Goal: Transaction & Acquisition: Purchase product/service

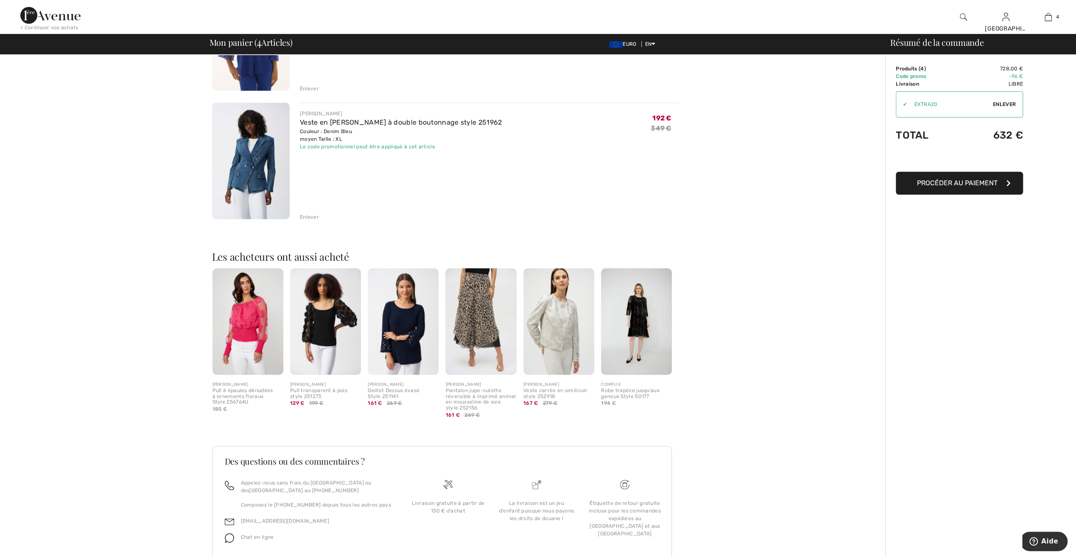
scroll to position [394, 0]
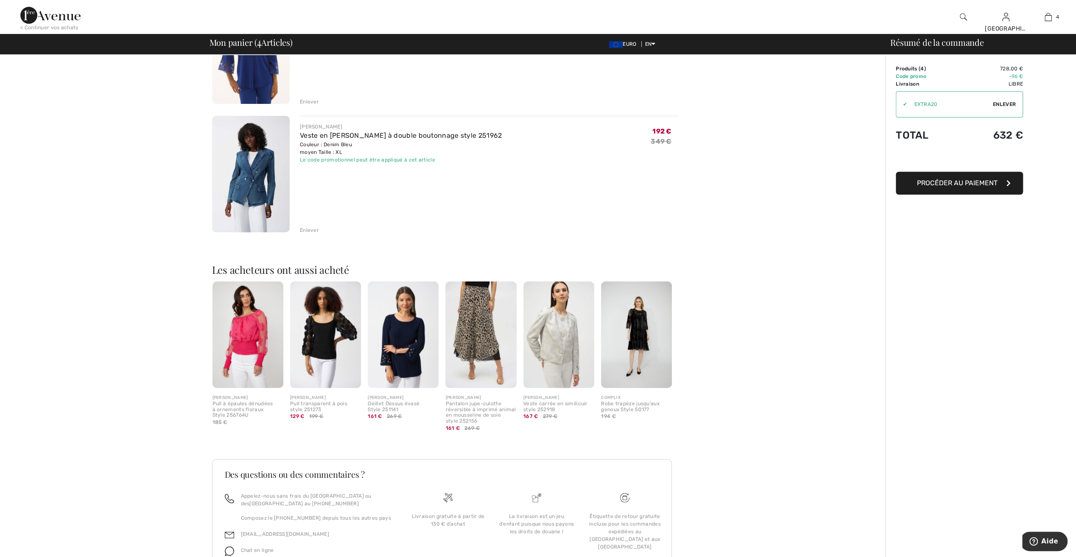
click at [236, 324] on img at bounding box center [247, 335] width 71 height 106
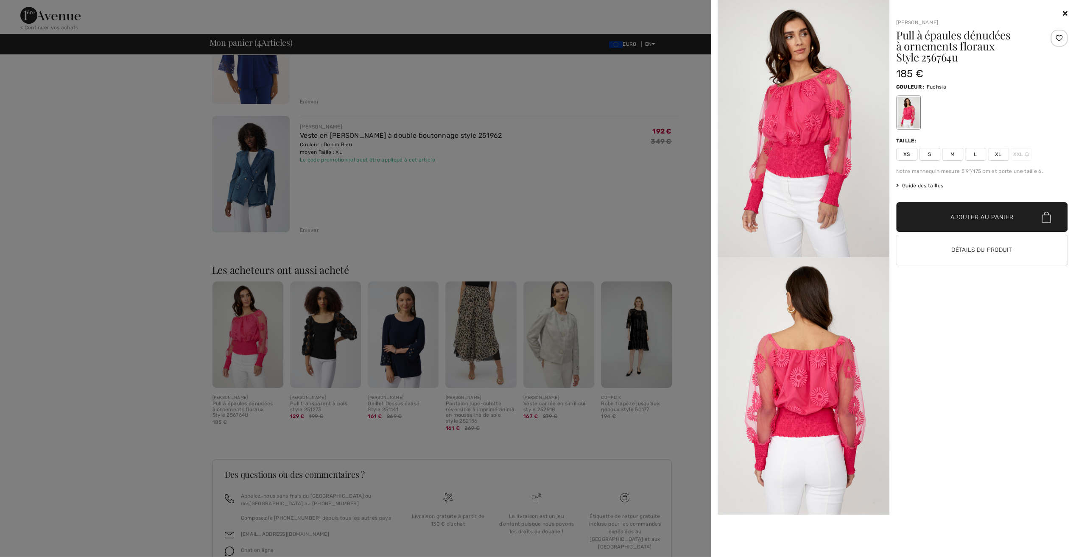
click at [92, 299] on div at bounding box center [538, 278] width 1076 height 557
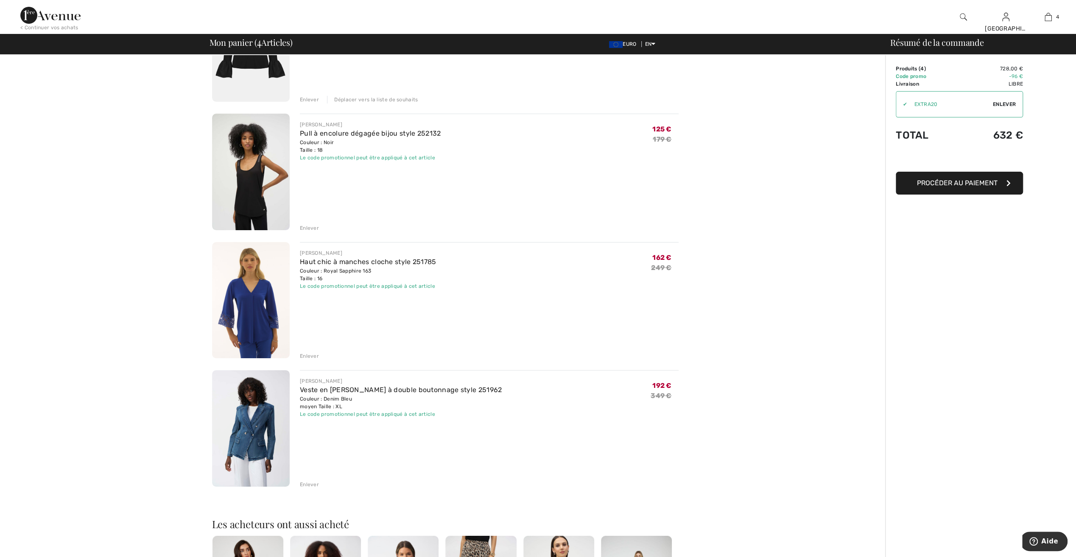
scroll to position [0, 0]
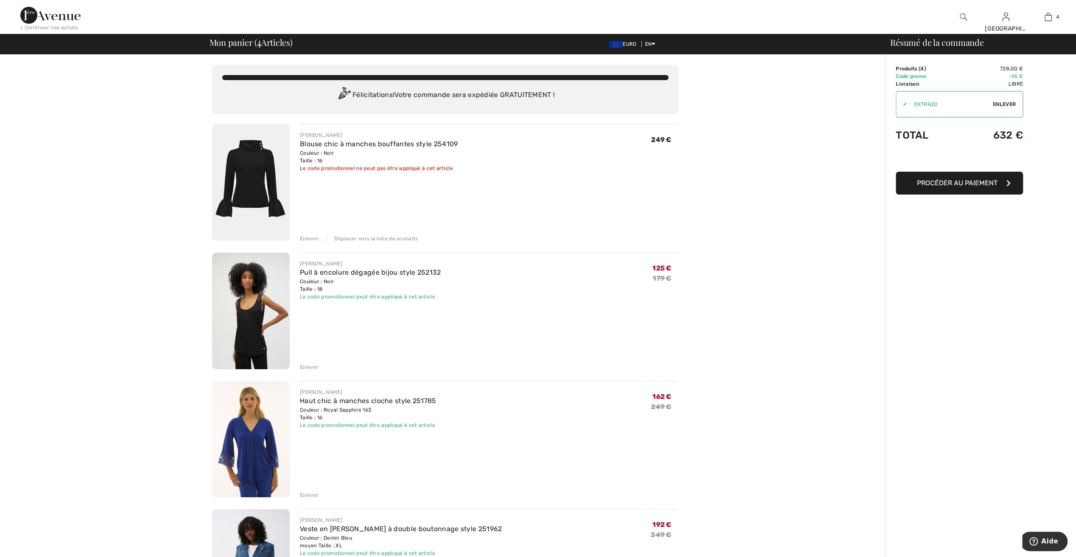
click at [869, 208] on div "You are only € 0.00 away from FREE SHIPPING! Continue Shopping > Félicitations!…" at bounding box center [445, 524] width 880 height 939
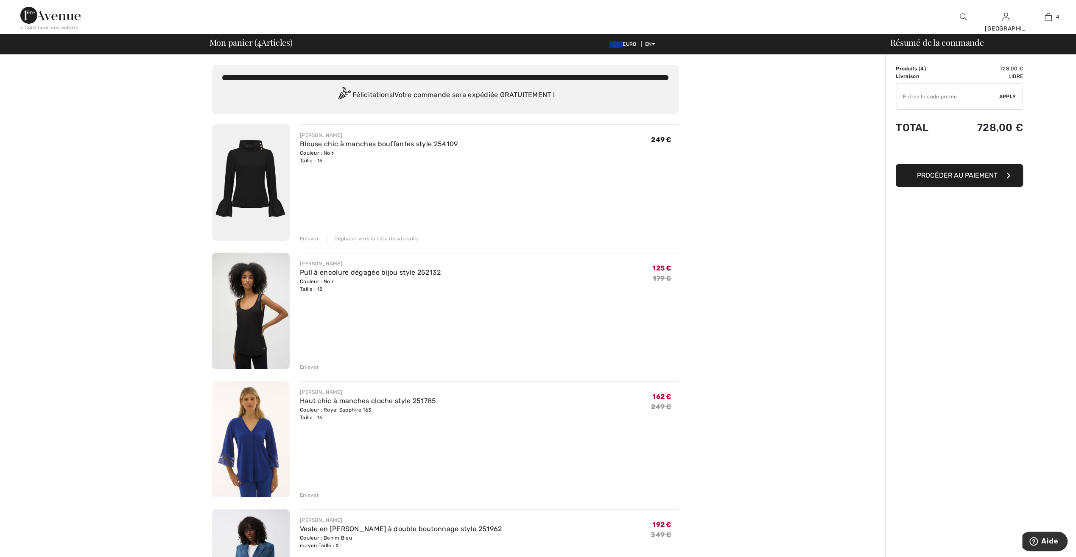
type input "EXTRA20"
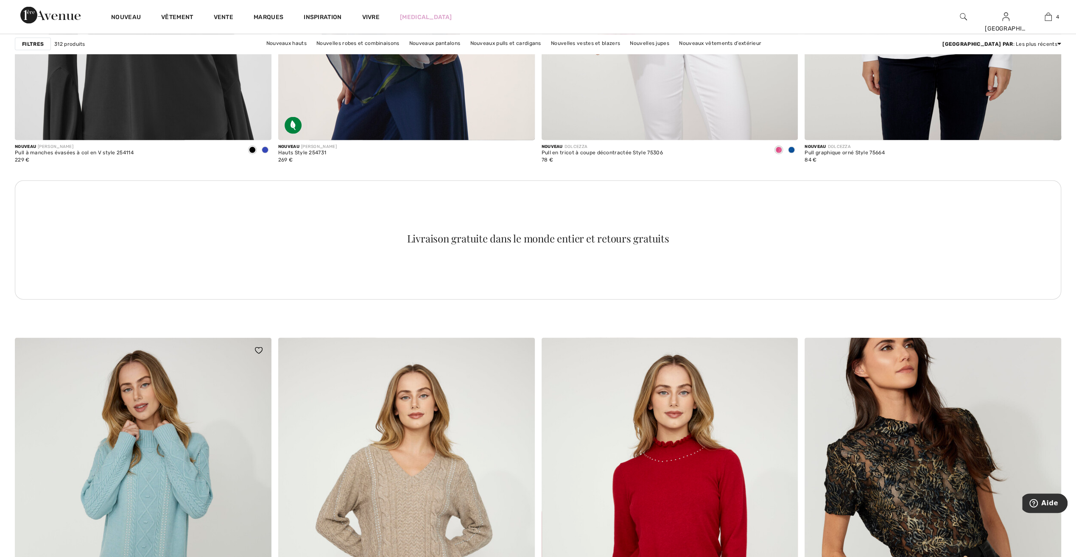
scroll to position [1612, 0]
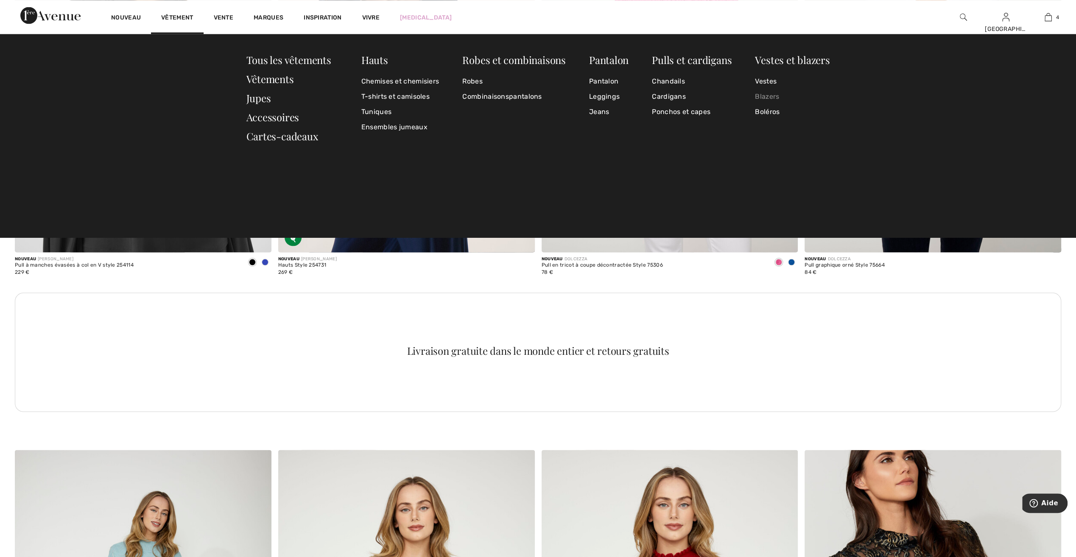
click at [764, 96] on link "Blazers" at bounding box center [792, 96] width 75 height 15
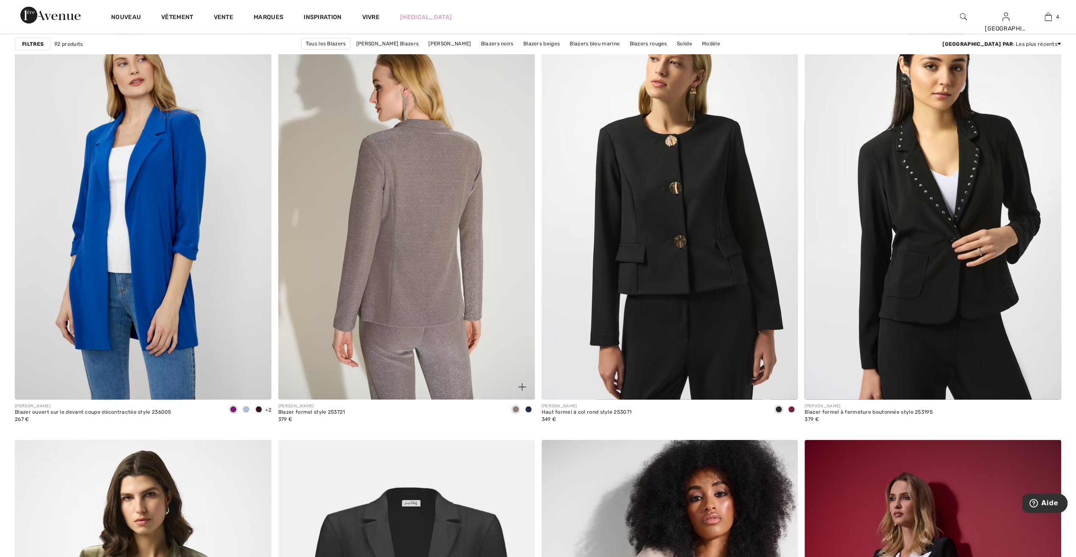
scroll to position [2036, 0]
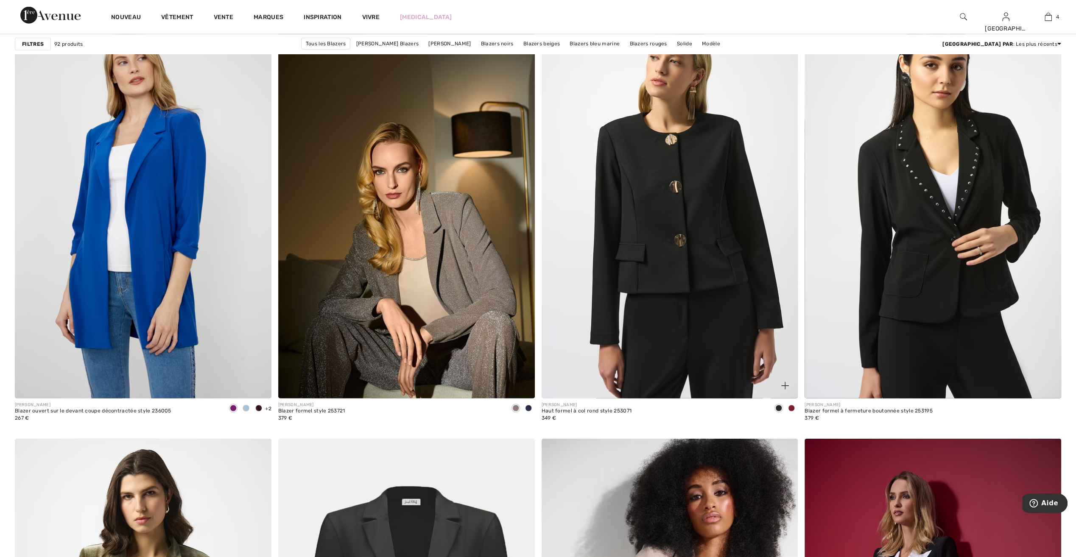
click at [792, 408] on span at bounding box center [791, 408] width 7 height 7
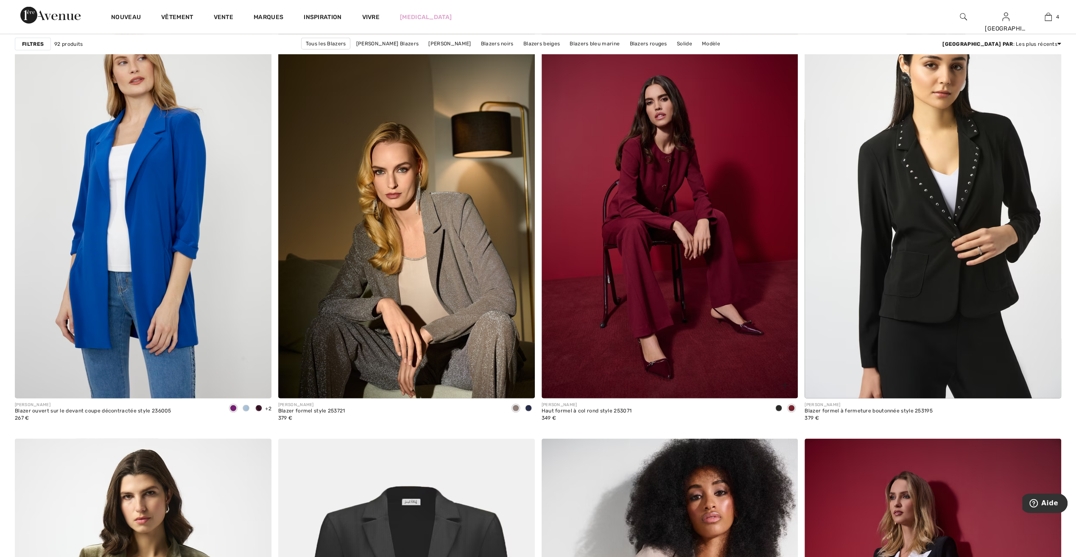
click at [665, 277] on img at bounding box center [670, 206] width 257 height 385
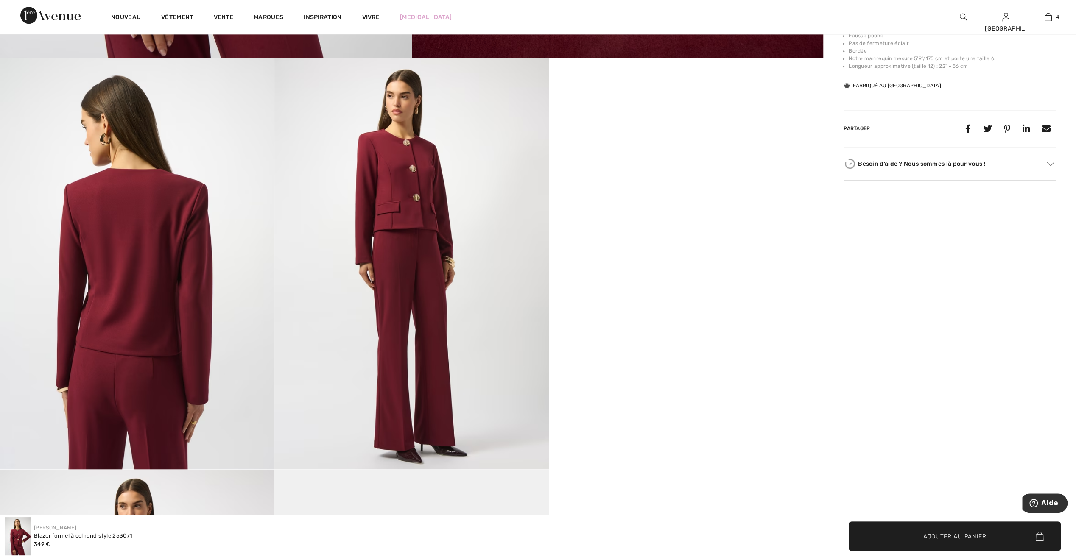
scroll to position [679, 0]
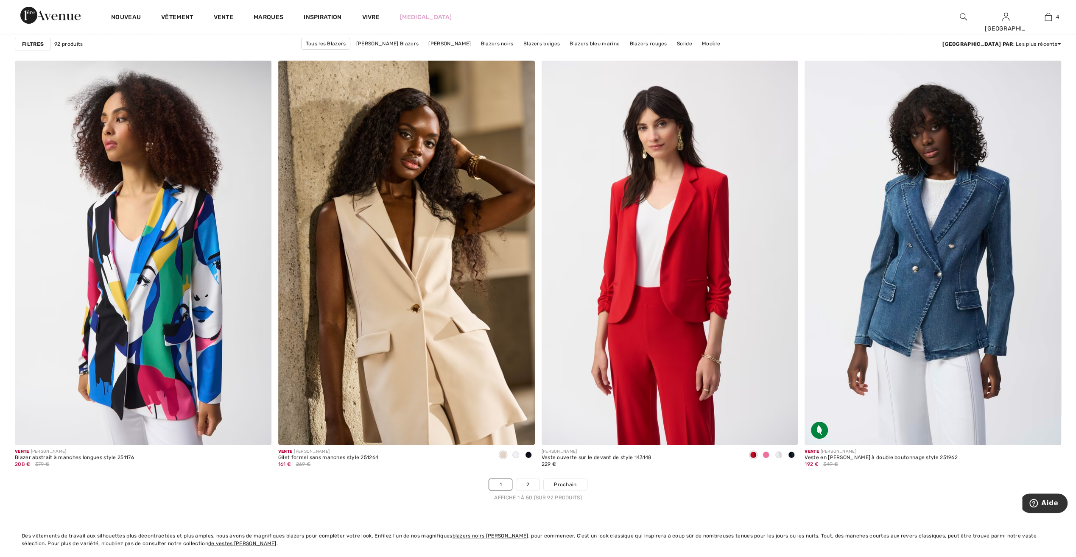
scroll to position [6277, 0]
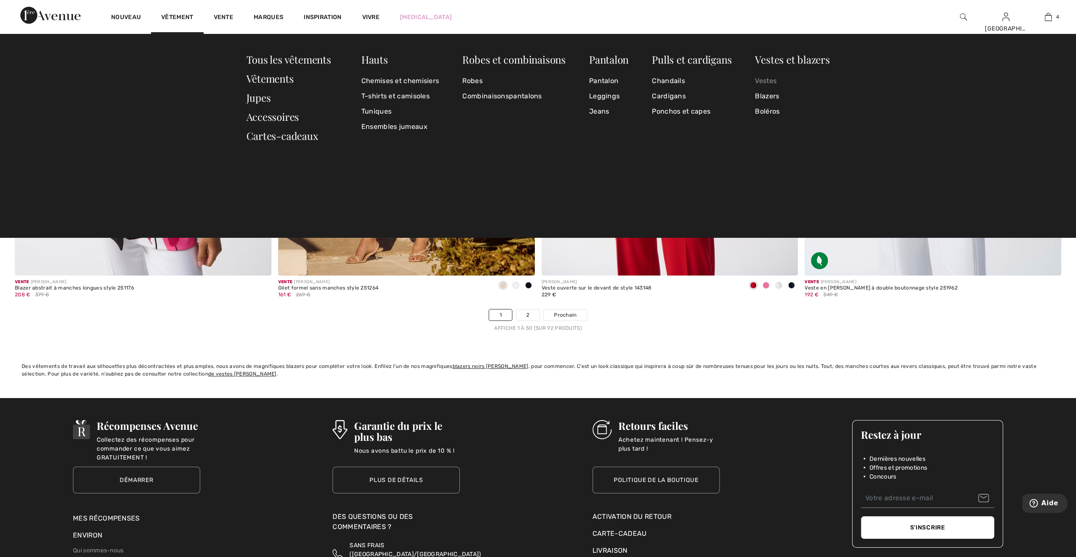
click at [757, 81] on link "Vestes" at bounding box center [792, 80] width 75 height 15
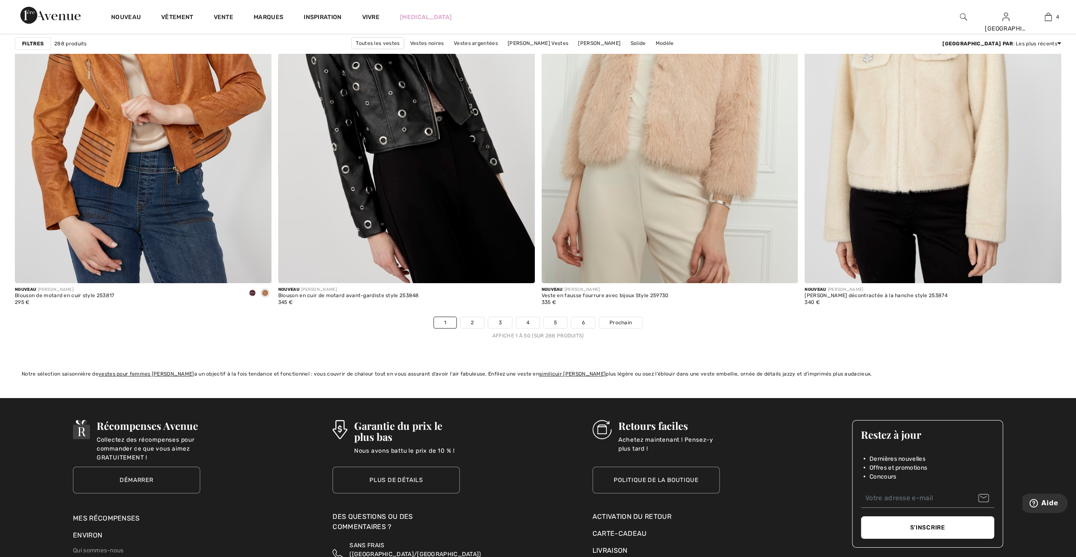
scroll to position [6277, 0]
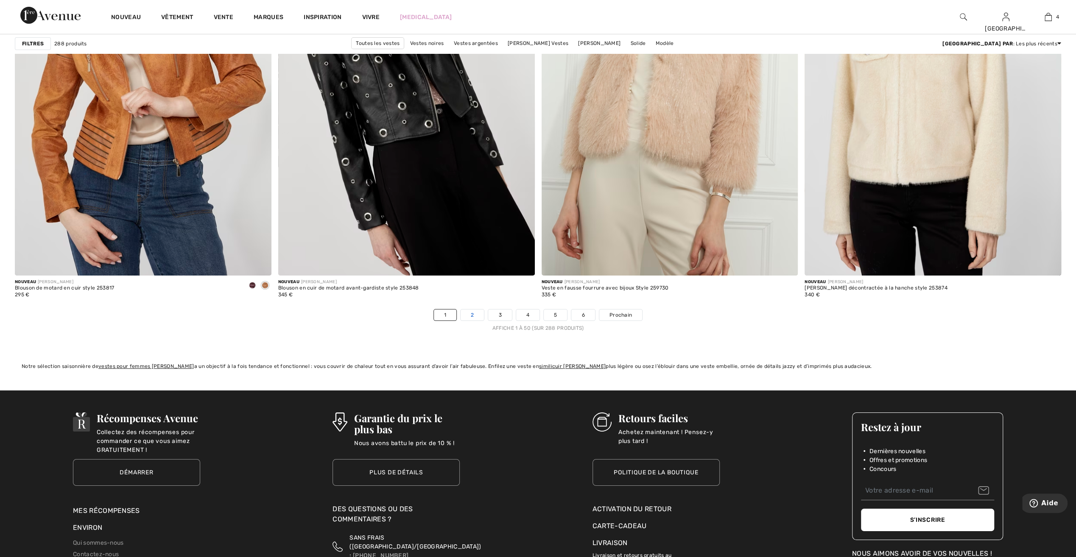
click at [474, 310] on link "2" at bounding box center [472, 315] width 23 height 11
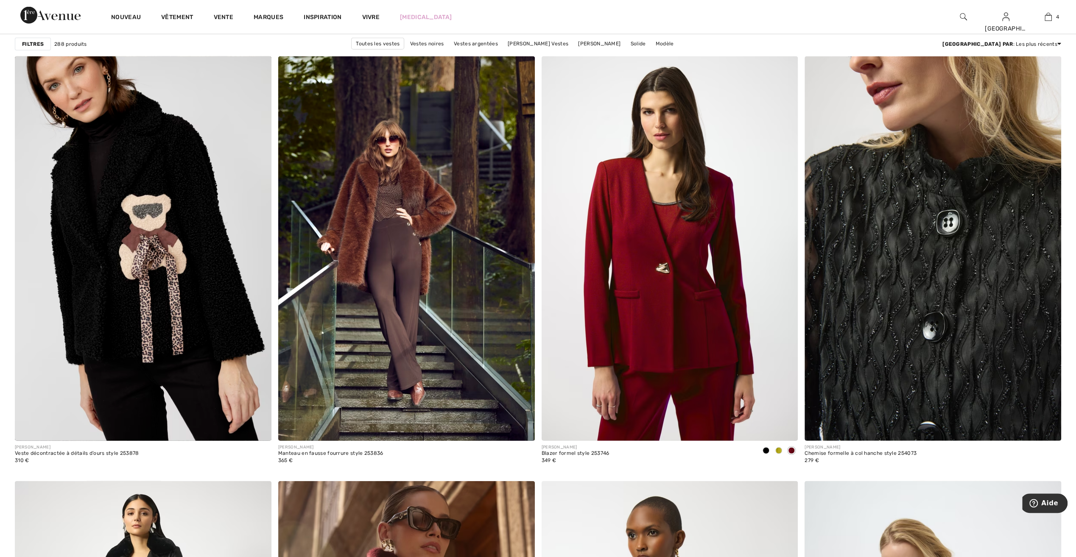
scroll to position [2078, 0]
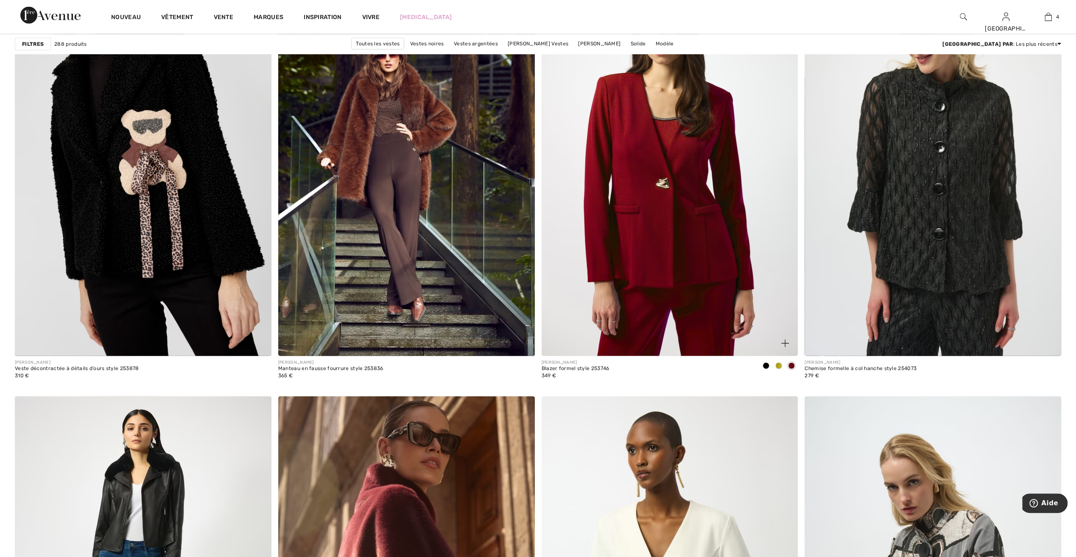
click at [779, 365] on span at bounding box center [778, 366] width 7 height 7
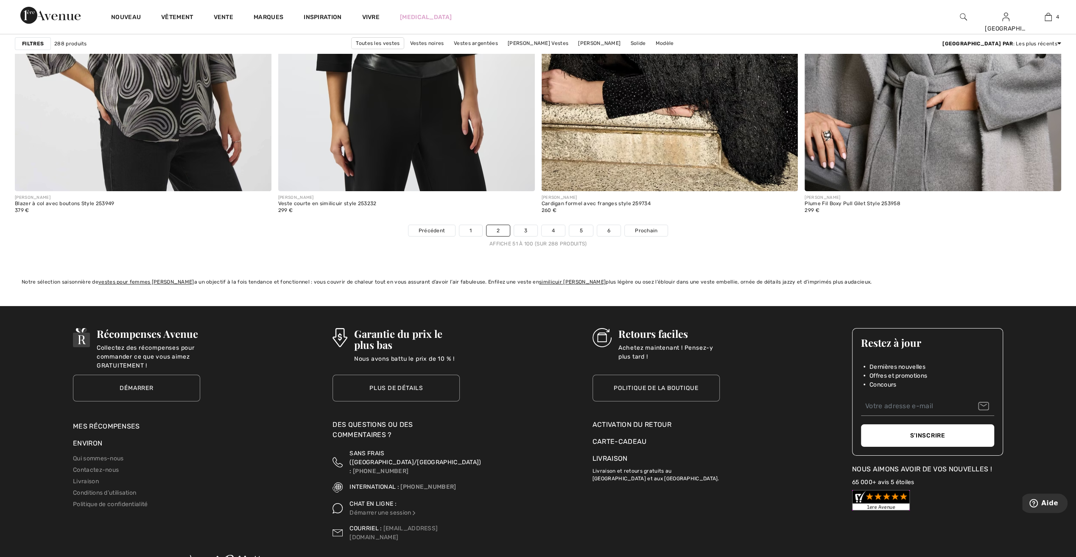
scroll to position [6362, 0]
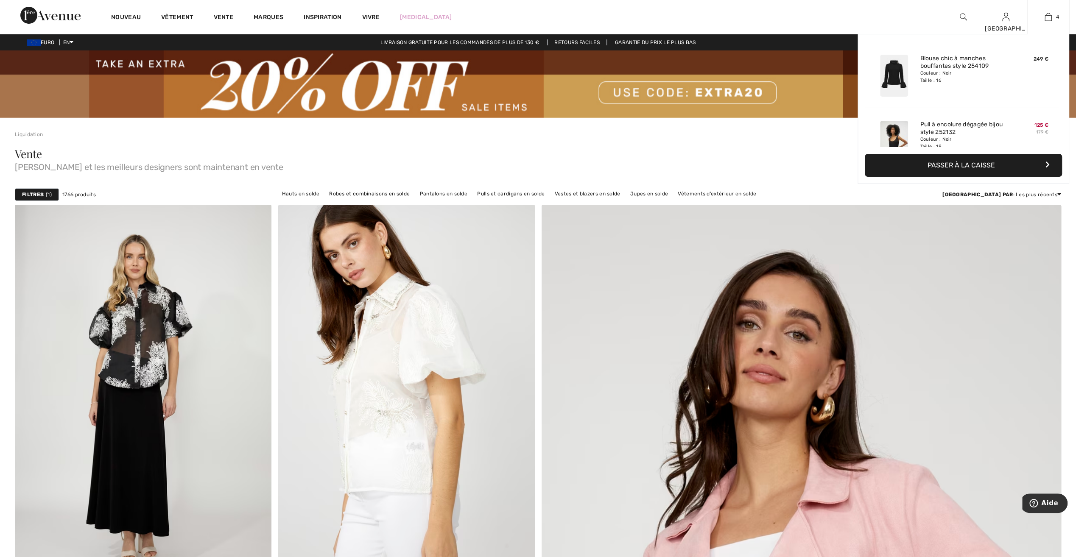
click at [973, 162] on font "Passer à la caisse" at bounding box center [961, 165] width 67 height 8
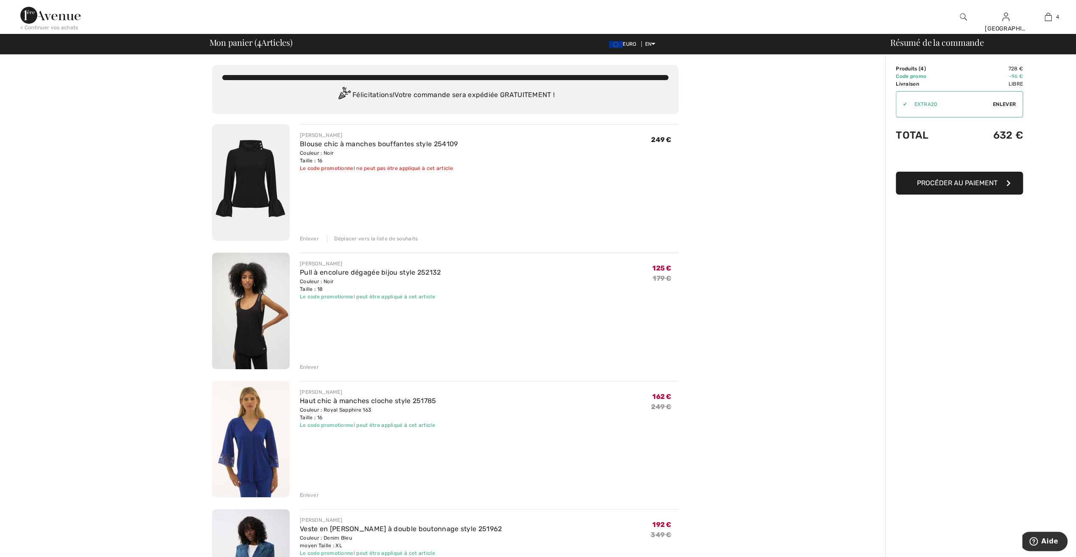
click at [849, 210] on div "You are only € 0.00 away from FREE SHIPPING! Continue Shopping > Félicitations!…" at bounding box center [445, 521] width 880 height 933
click at [388, 236] on div "Déplacer vers la liste de souhaits" at bounding box center [372, 239] width 91 height 8
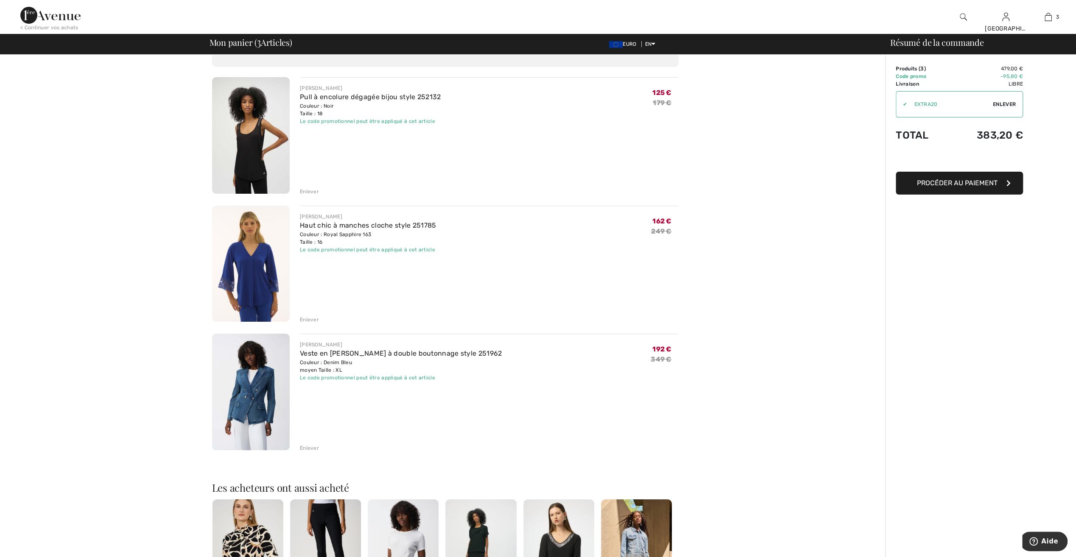
scroll to position [42, 0]
